Goal: Task Accomplishment & Management: Use online tool/utility

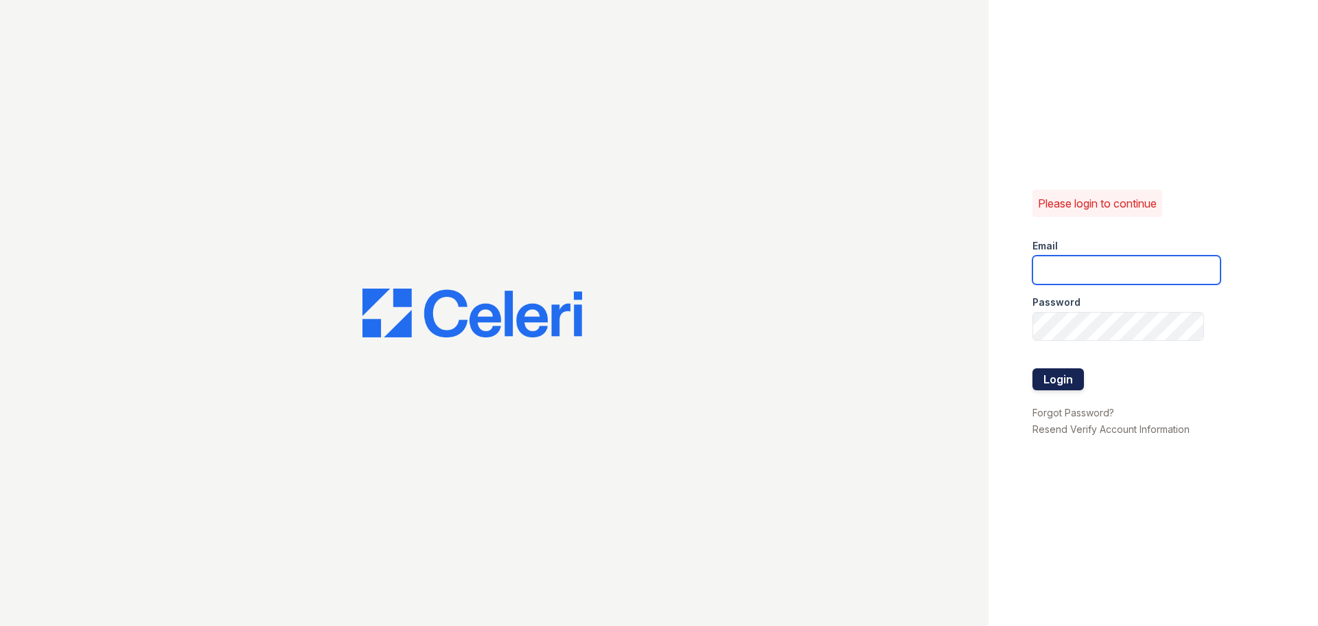
type input "[EMAIL_ADDRESS][DOMAIN_NAME]"
click at [1058, 375] on button "Login" at bounding box center [1059, 379] width 52 height 22
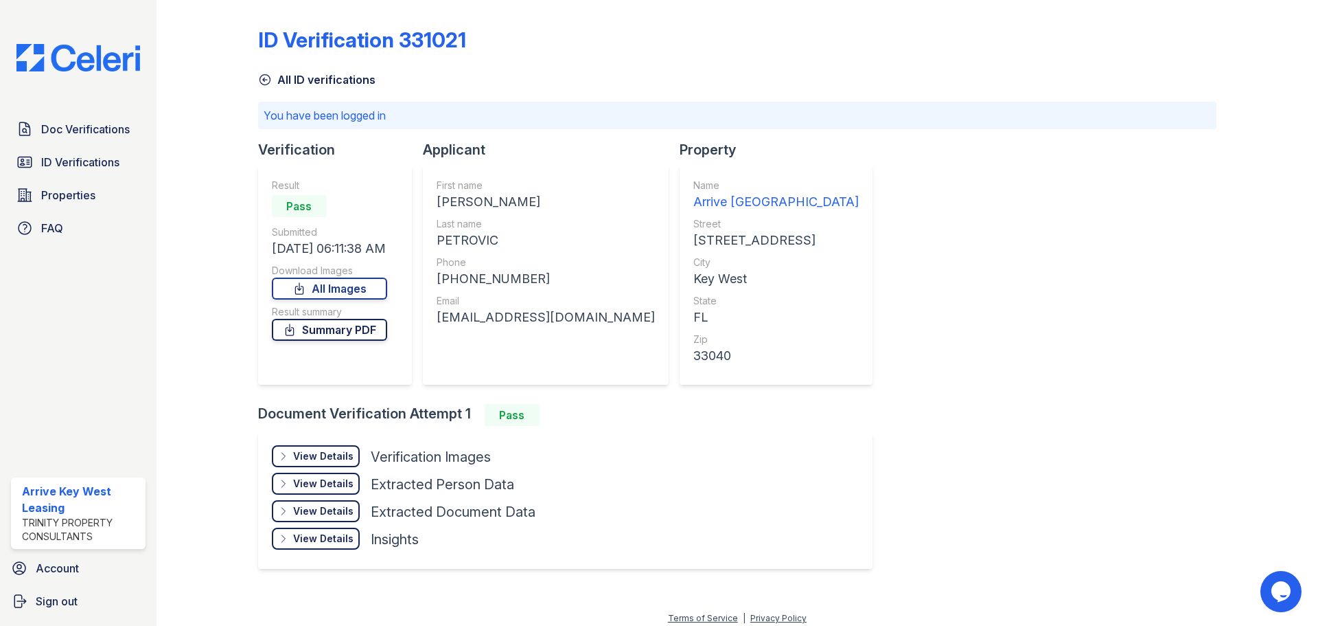
click at [343, 320] on link "Summary PDF" at bounding box center [329, 330] width 115 height 22
click at [334, 459] on div "View Details" at bounding box center [323, 456] width 60 height 14
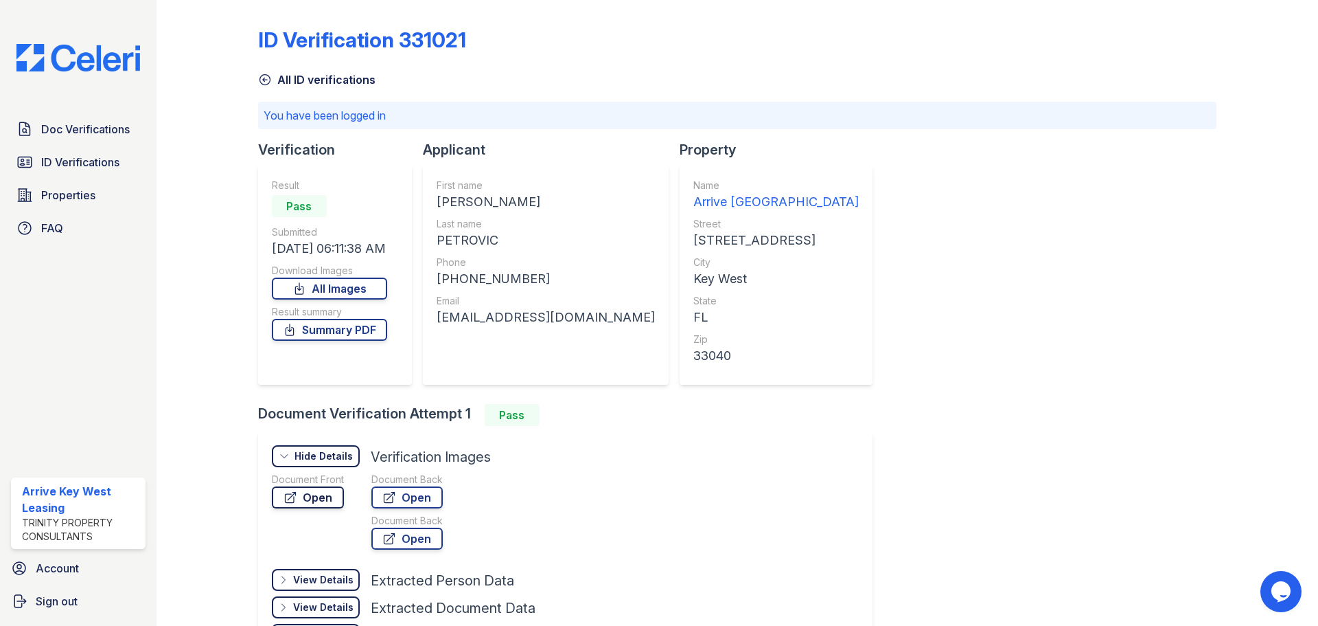
click at [326, 494] on link "Open" at bounding box center [308, 497] width 72 height 22
